Goal: Complete application form

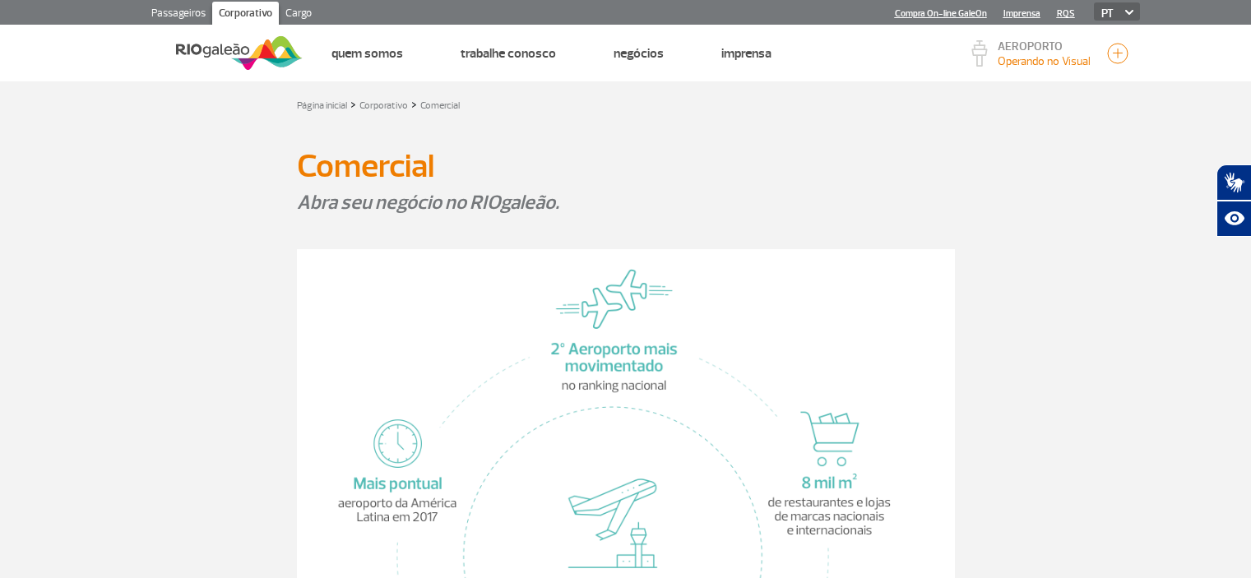
select select "Fornecedor"
select select "Próprio"
select select "Serviços"
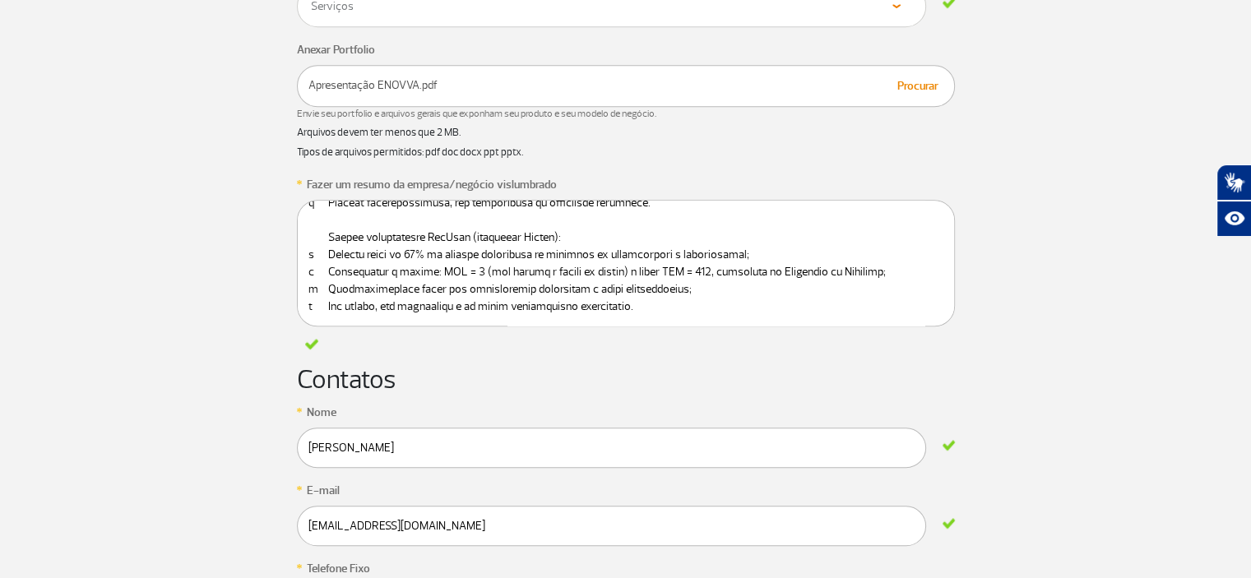
scroll to position [1050, 0]
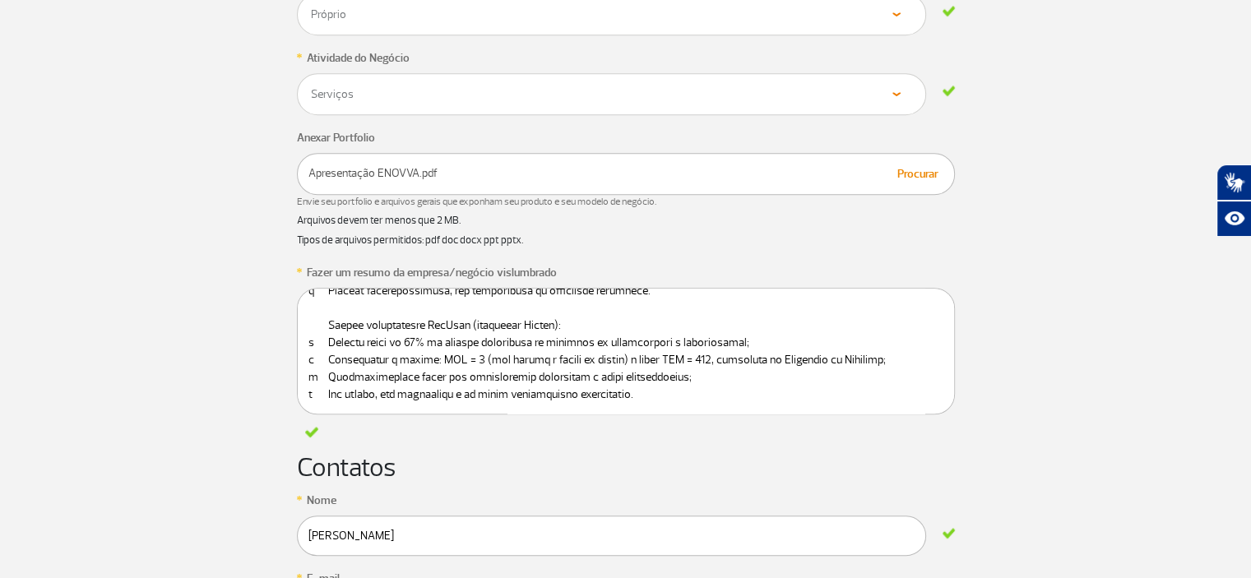
click at [448, 174] on p "Apresentação ENOVVA.pdf" at bounding box center [626, 173] width 635 height 17
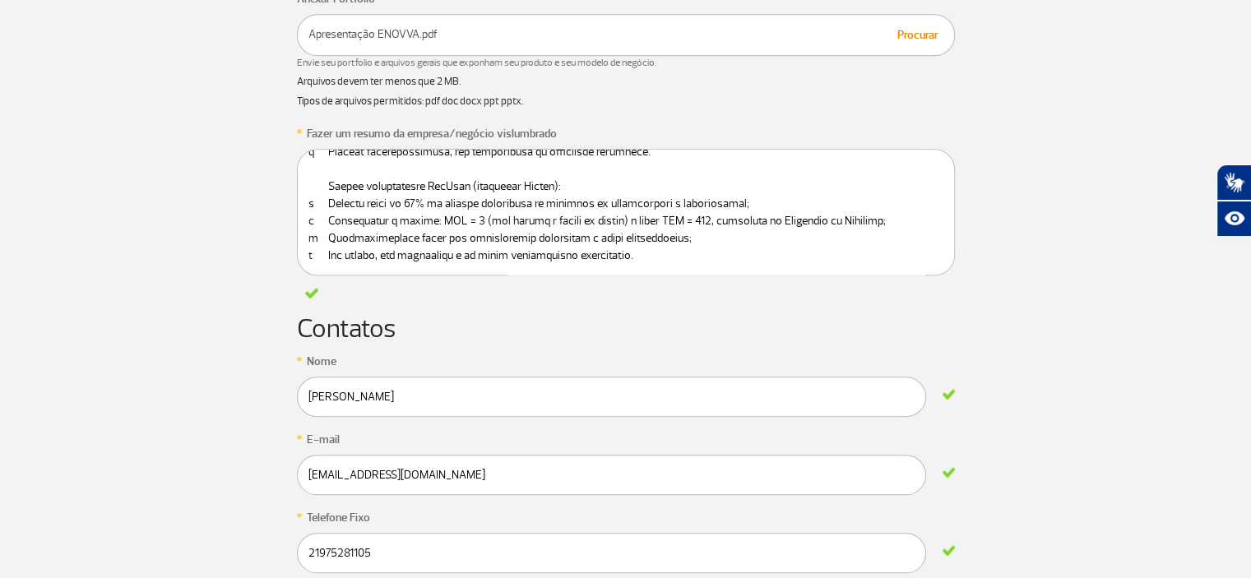
scroll to position [1399, 0]
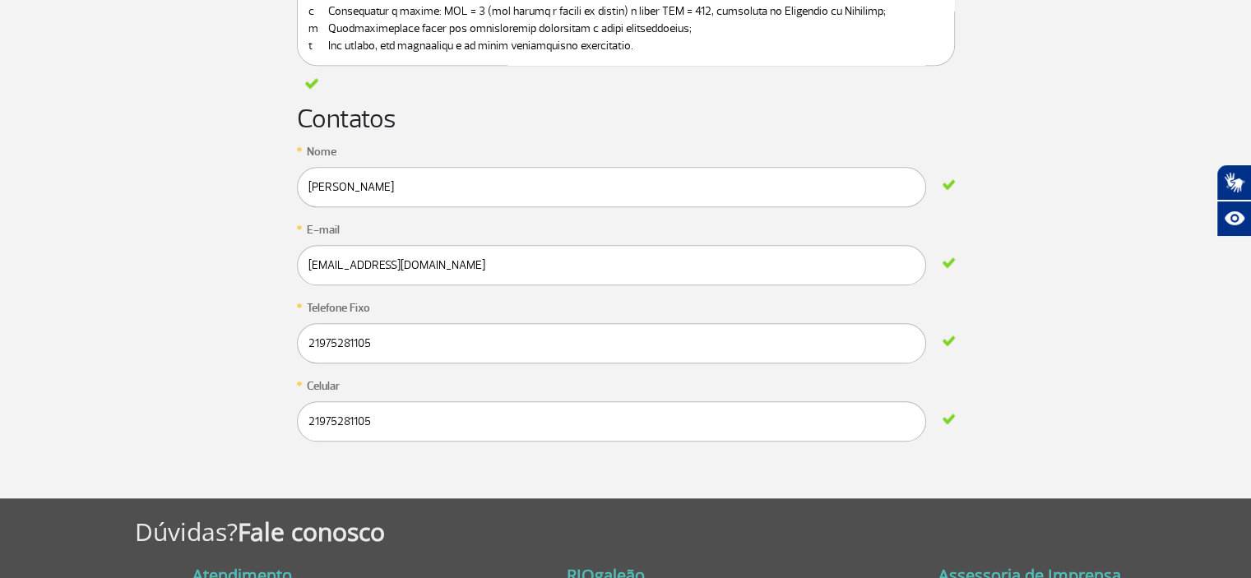
click at [392, 450] on form "* Quero abrir um negócio no RIOgaleão ou ser um Parceiro Selecione Loja Quiosqu…" at bounding box center [626, 18] width 658 height 959
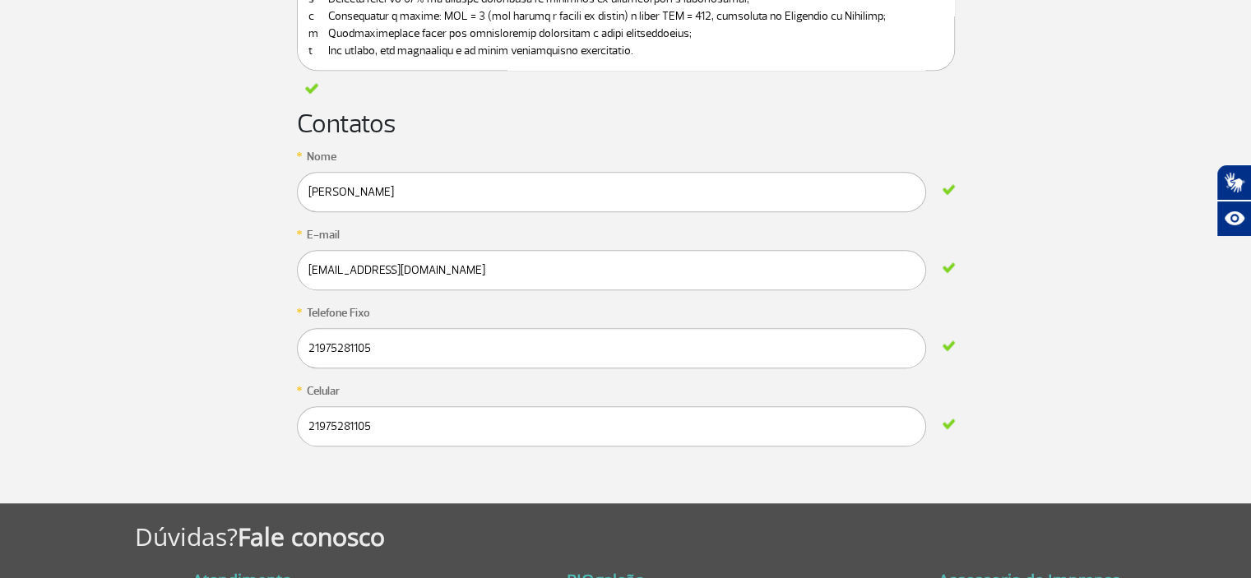
scroll to position [987, 0]
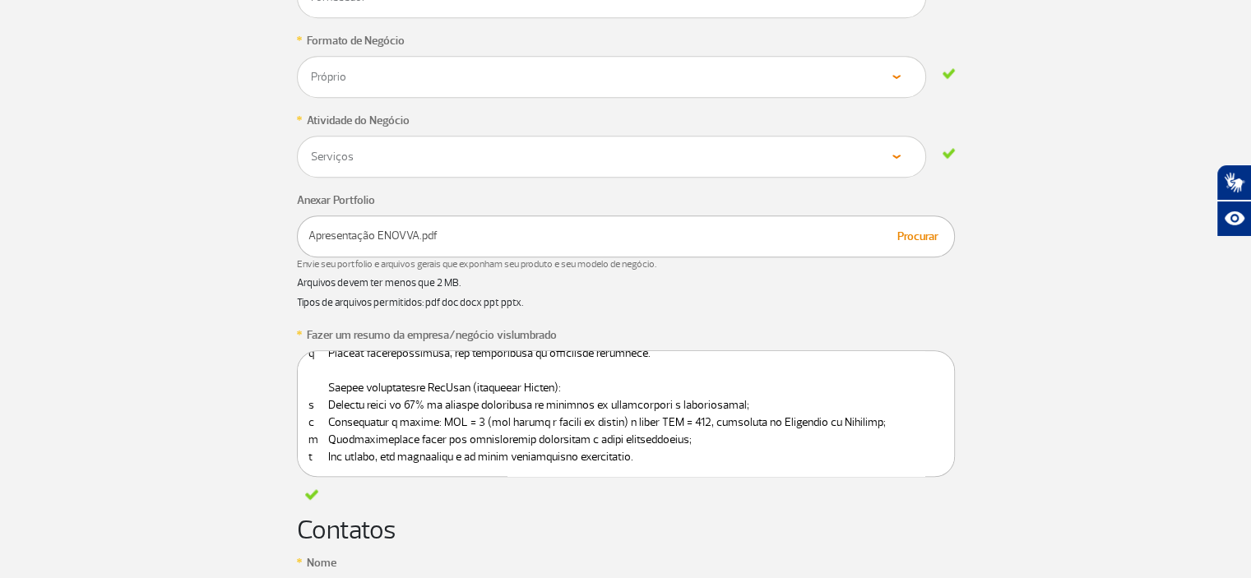
click at [395, 223] on div "Procurar Apresentação ENOVVA.pdf" at bounding box center [626, 237] width 658 height 42
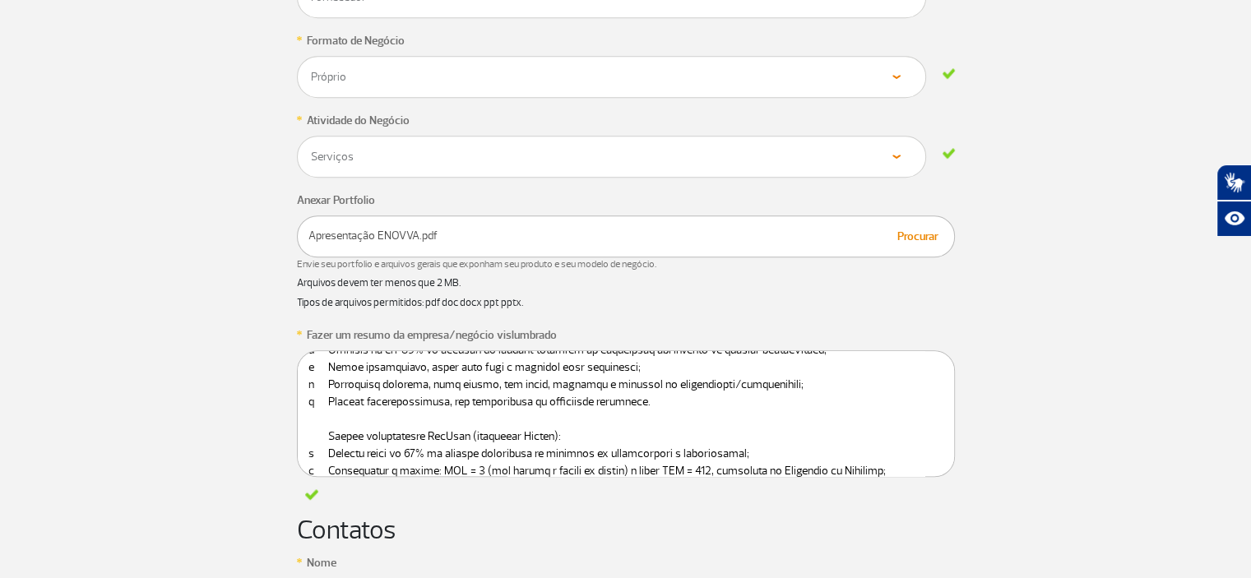
scroll to position [0, 0]
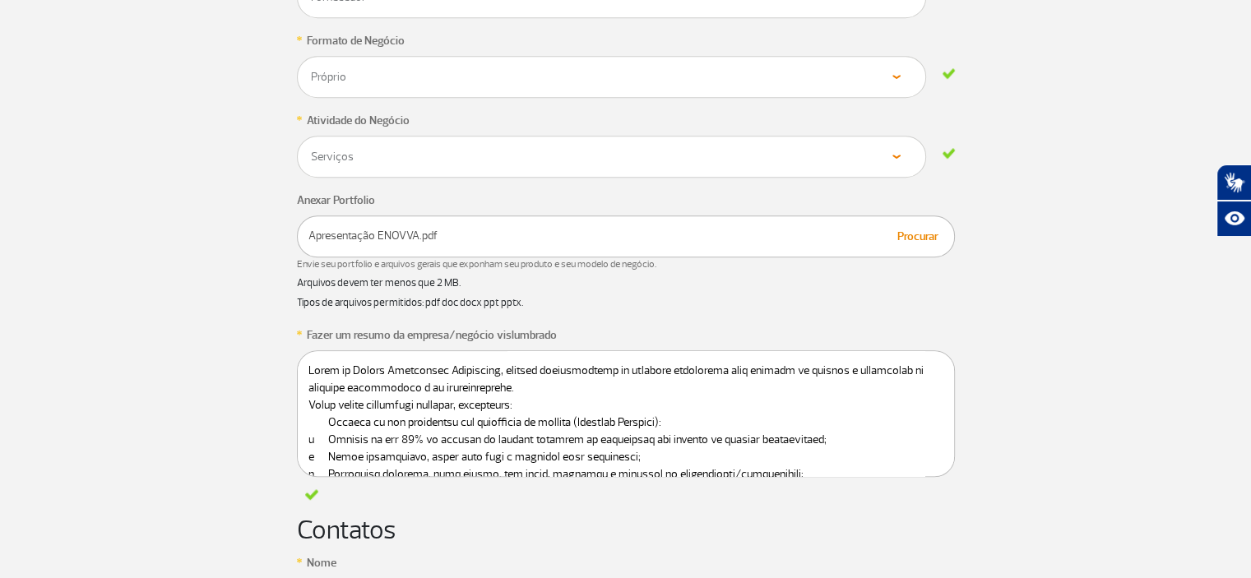
drag, startPoint x: 630, startPoint y: 440, endPoint x: 272, endPoint y: 334, distance: 374.1
click at [272, 334] on app-form-ic "* Quero abrir um negócio no RIOgaleão ou ser um Parceiro Selecione Loja Quiosqu…" at bounding box center [625, 430] width 913 height 959
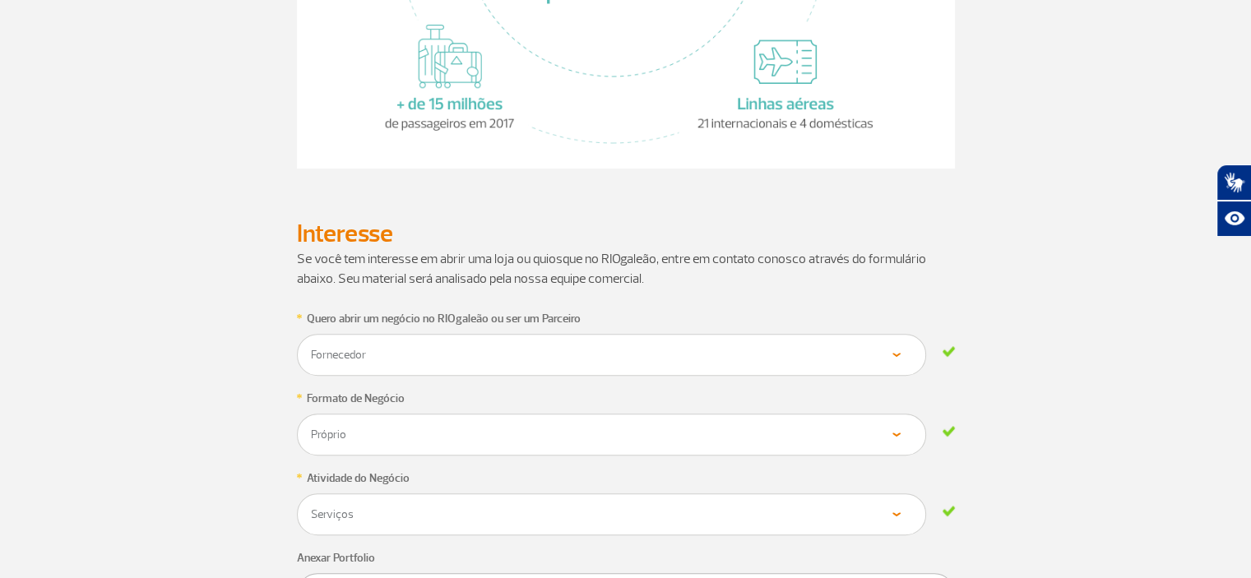
scroll to position [658, 0]
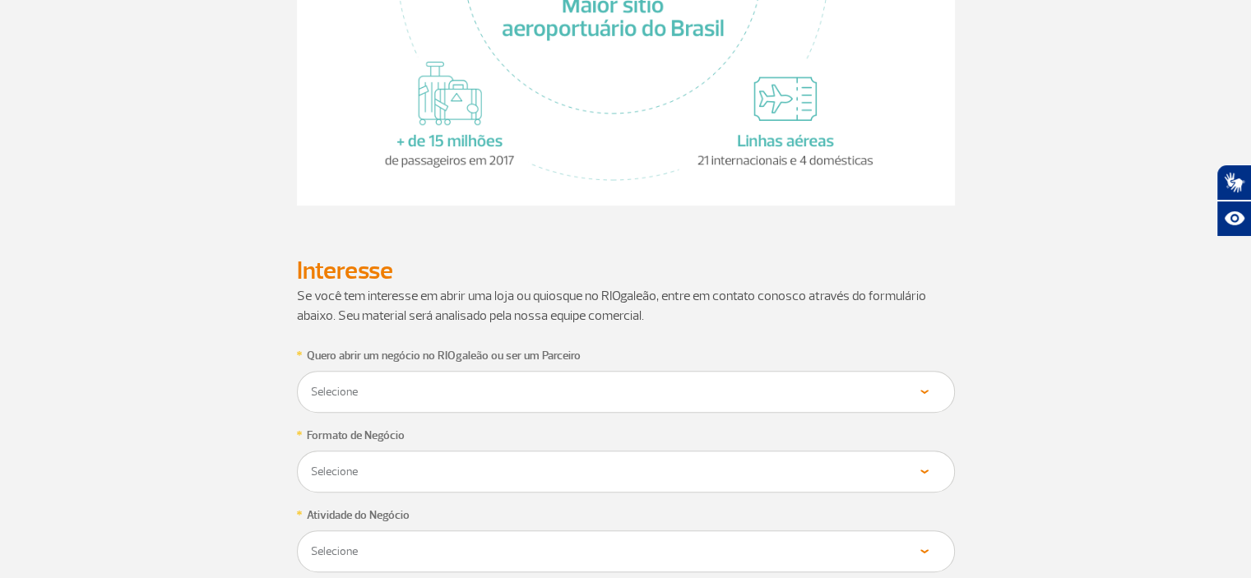
scroll to position [740, 0]
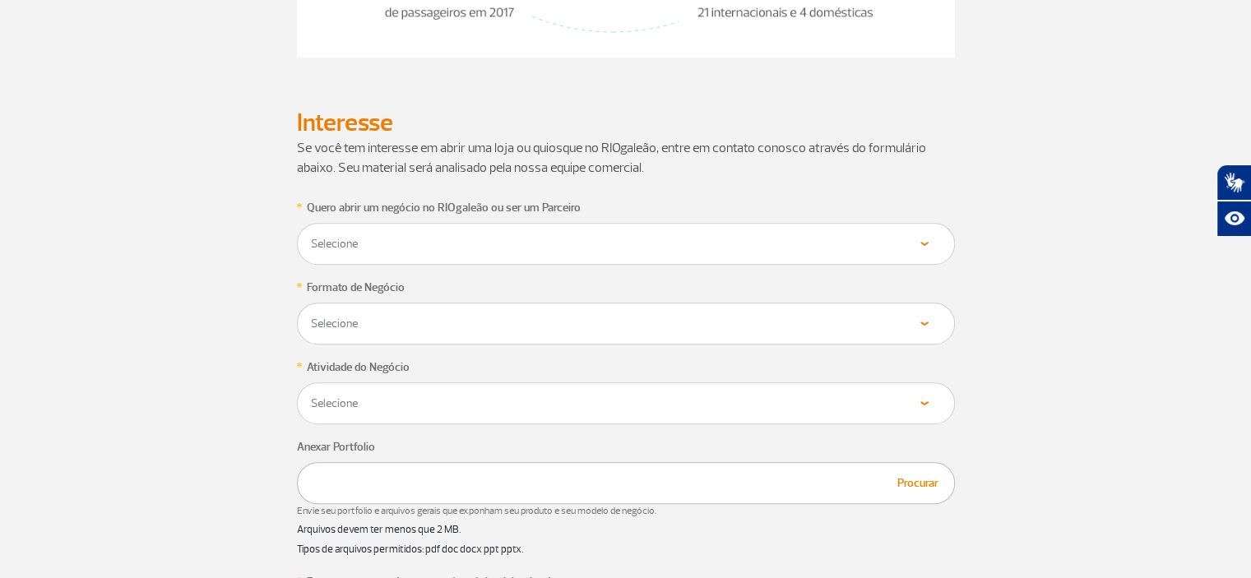
click at [401, 227] on div "Selecione Loja Quiosque Fornecedor" at bounding box center [626, 244] width 658 height 42
click at [457, 248] on select "Selecione Loja Quiosque Fornecedor" at bounding box center [626, 244] width 632 height 16
select select "Fornecedor"
click at [310, 236] on select "Selecione Loja Quiosque Fornecedor" at bounding box center [626, 244] width 632 height 16
click at [400, 316] on select "Selecione Próprio Franquia" at bounding box center [626, 324] width 632 height 16
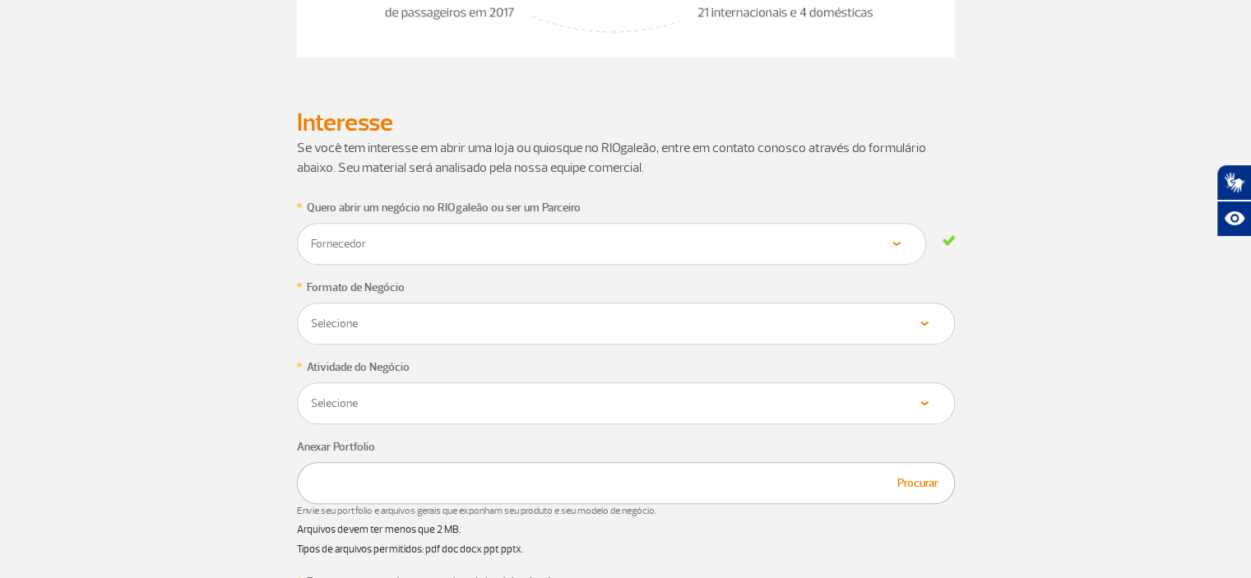
select select "Próprio"
click at [310, 316] on select "Selecione Próprio Franquia" at bounding box center [626, 324] width 632 height 16
click at [399, 403] on select "Selecione Alimentos & Bebidas Joalheria, Bijouterias, Relógios Moda e Acessório…" at bounding box center [626, 404] width 632 height 16
select select "Serviços"
click at [310, 396] on select "Selecione Alimentos & Bebidas Joalheria, Bijouterias, Relógios Moda e Acessório…" at bounding box center [626, 404] width 632 height 16
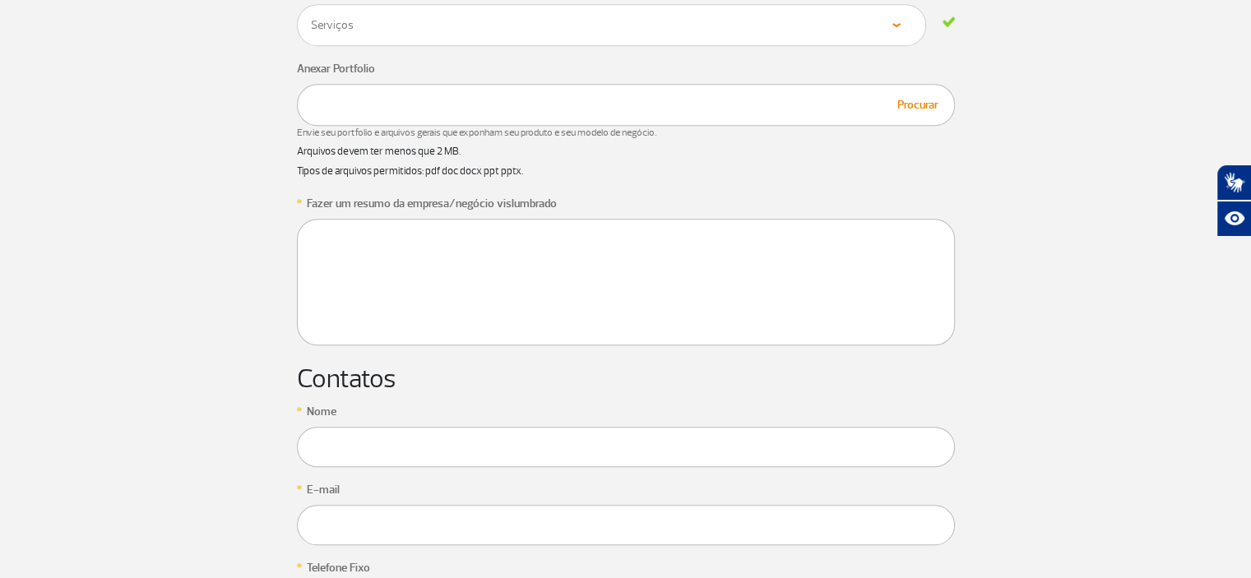
scroll to position [1152, 0]
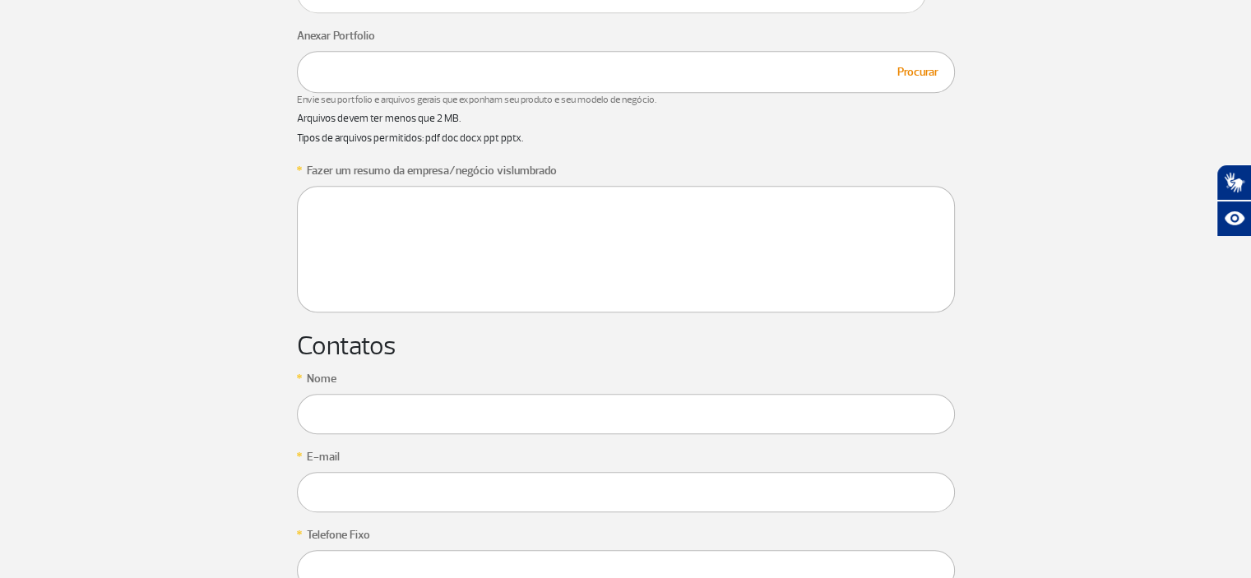
click at [362, 246] on textarea at bounding box center [626, 249] width 658 height 127
paste textarea "Somos da Enovva Eficiência Energética, empresa especializada em soluções inovad…"
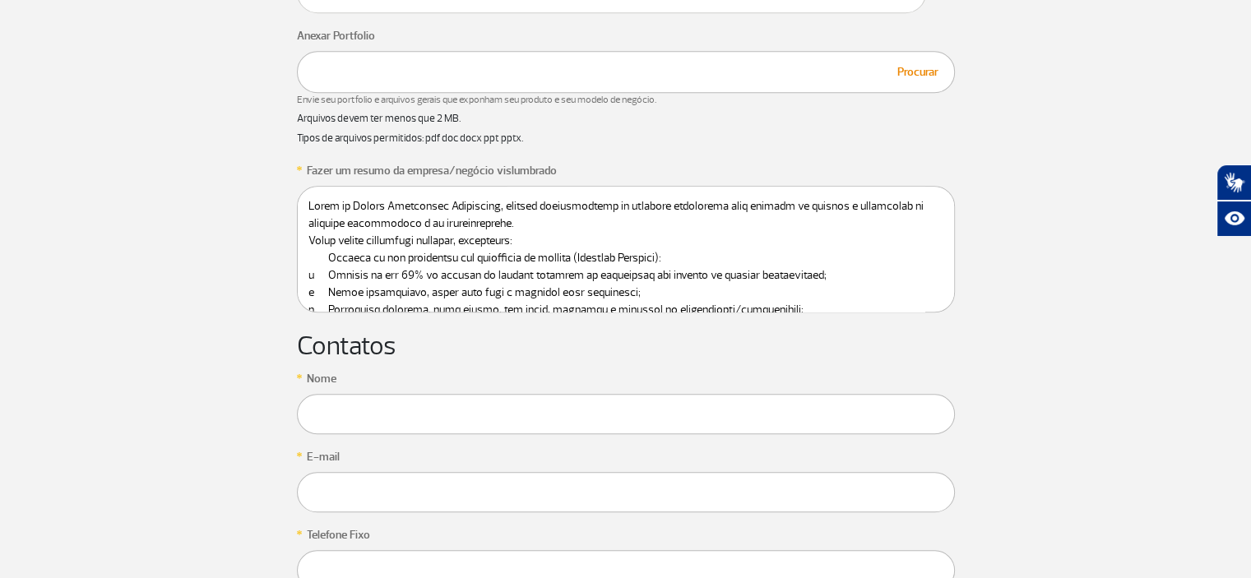
scroll to position [126, 0]
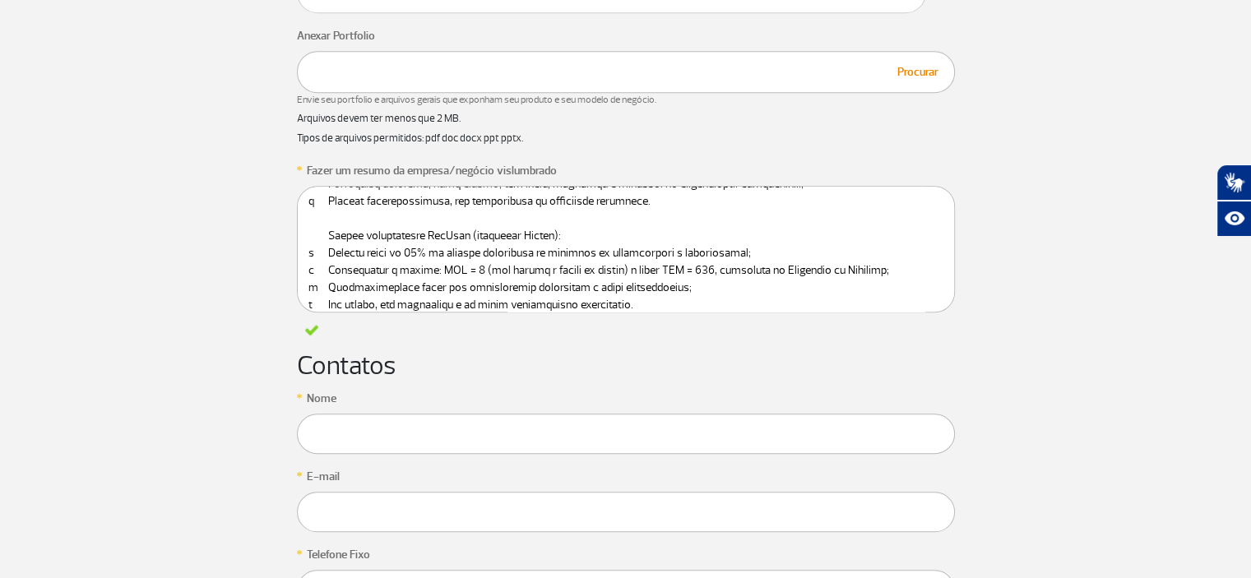
type textarea "Somos da Enovva Eficiência Energética, empresa especializada em soluções inovad…"
click at [378, 444] on input "text" at bounding box center [626, 434] width 658 height 40
type input "[PERSON_NAME]"
type input "jafntj@gmail.com"
type input "21975281105"
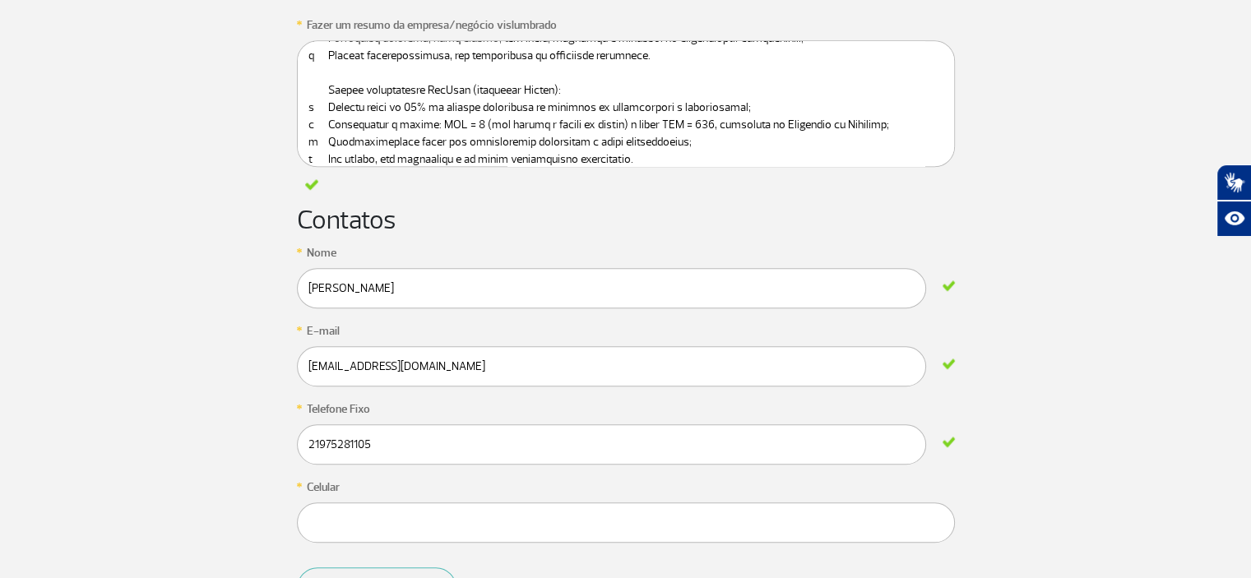
scroll to position [1481, 0]
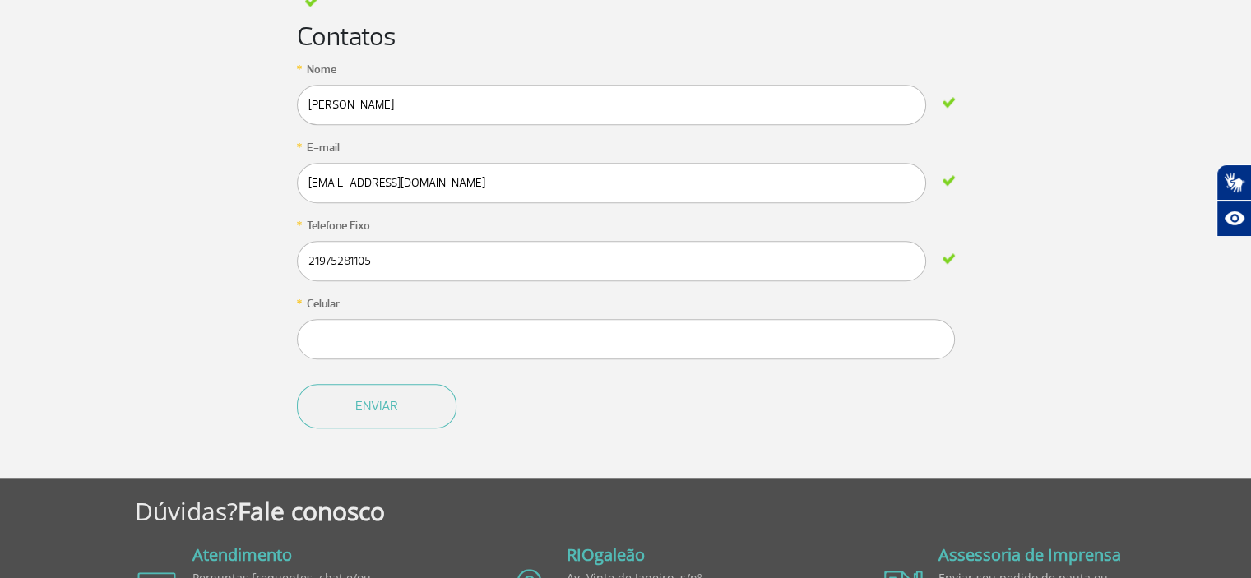
click at [425, 125] on input "jafntj@gmail.com" at bounding box center [611, 105] width 629 height 40
drag, startPoint x: 403, startPoint y: 177, endPoint x: 108, endPoint y: 177, distance: 295.4
type input "[EMAIL_ADDRESS][DOMAIN_NAME]"
click at [364, 334] on input "text" at bounding box center [626, 339] width 658 height 40
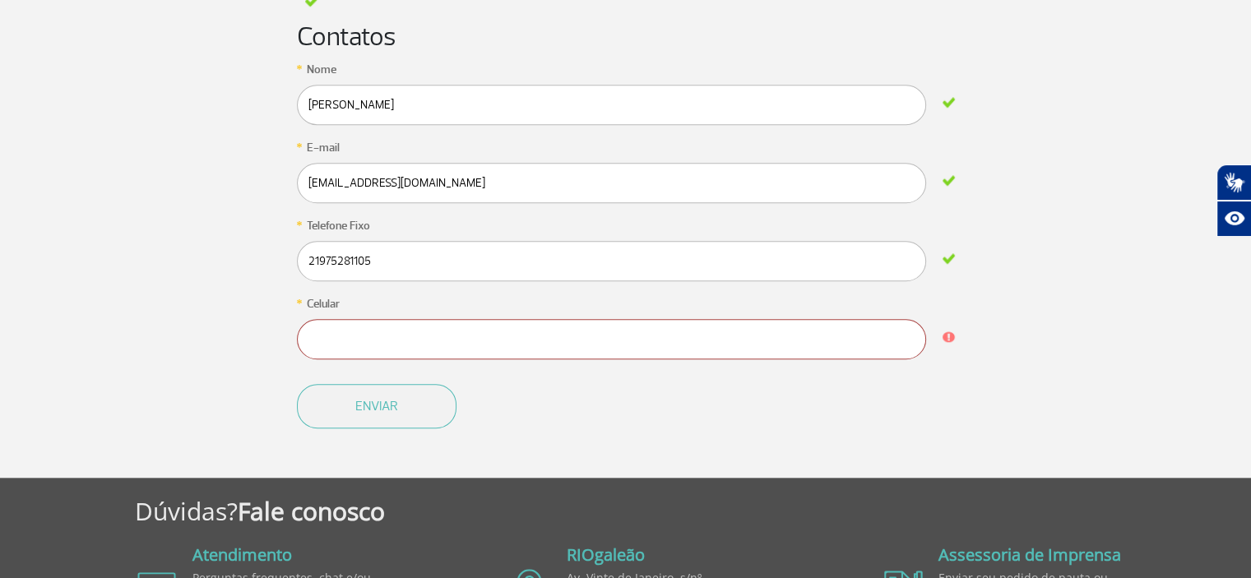
drag, startPoint x: 380, startPoint y: 264, endPoint x: 304, endPoint y: 262, distance: 75.7
click at [304, 125] on input "21975281105" at bounding box center [611, 105] width 629 height 40
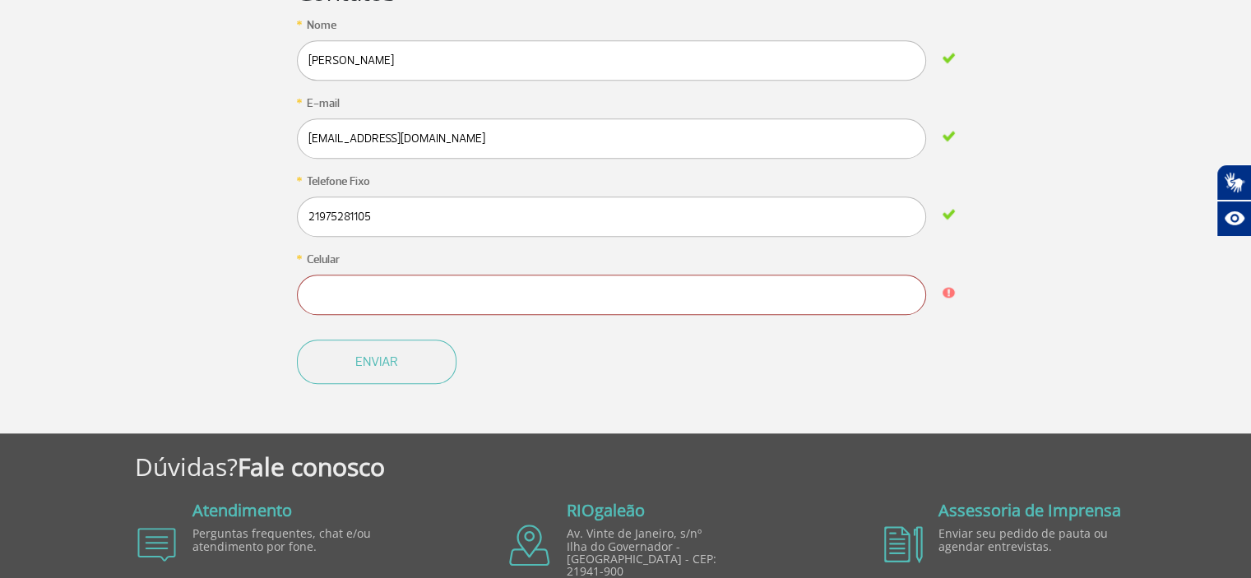
scroll to position [1563, 0]
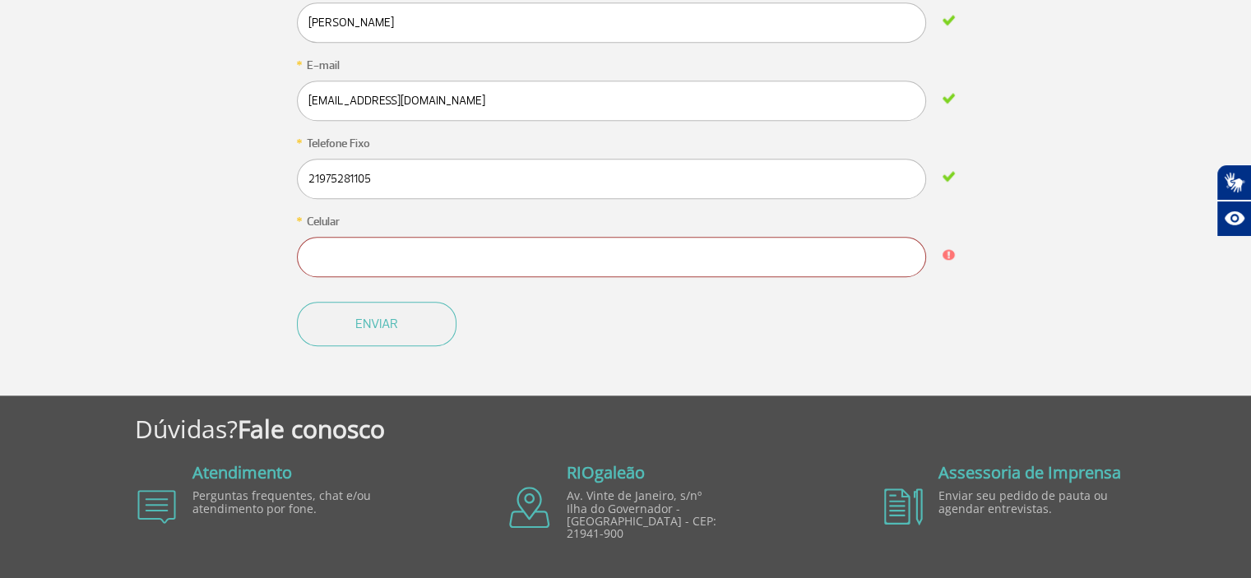
click at [398, 253] on input "text" at bounding box center [612, 257] width 630 height 40
paste input "21975281105"
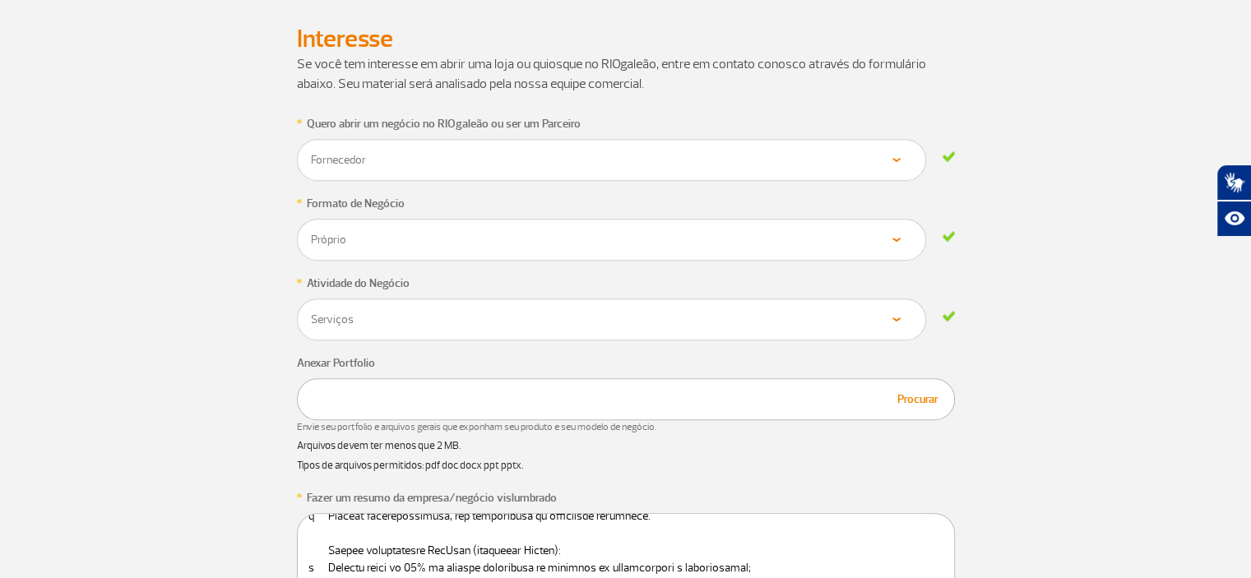
scroll to position [823, 0]
type input "21975281105"
